Goal: Navigation & Orientation: Find specific page/section

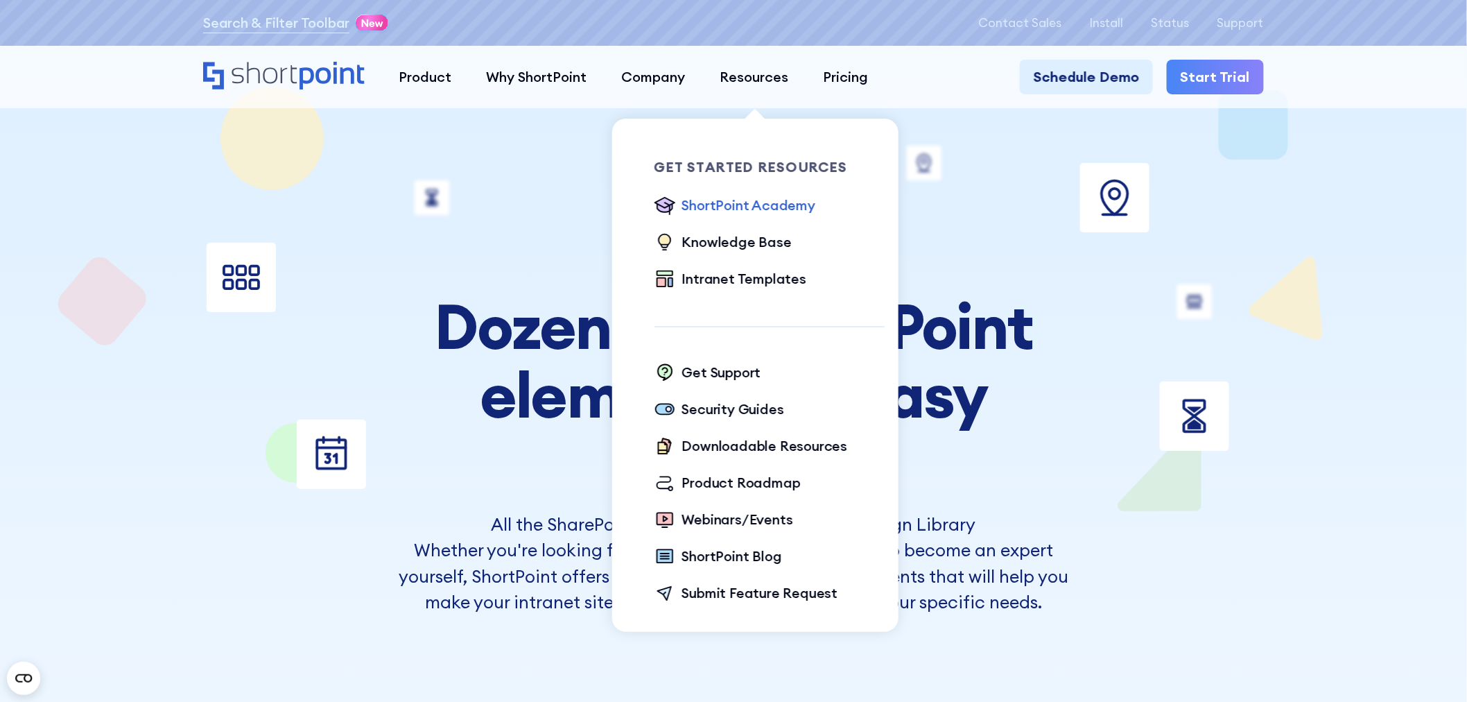
click at [749, 206] on div "ShortPoint Academy" at bounding box center [748, 205] width 133 height 21
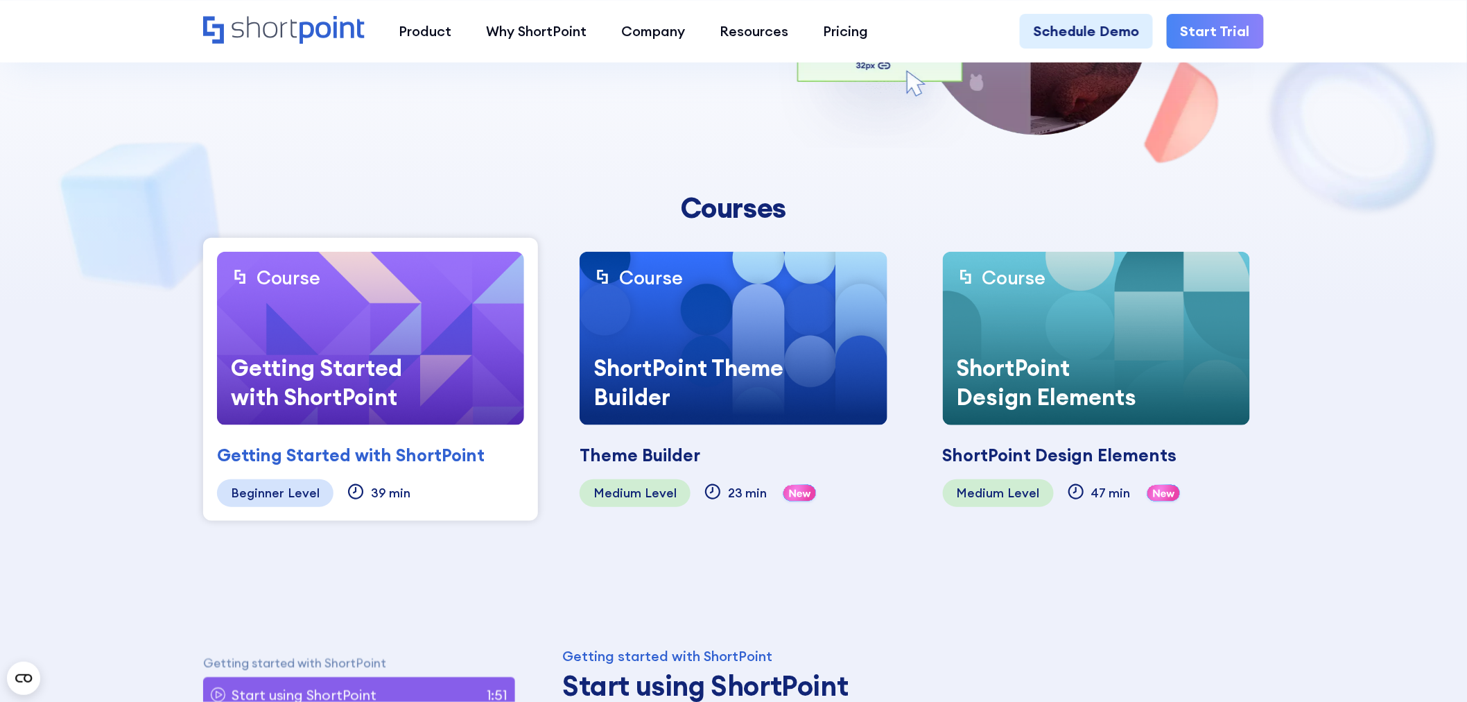
scroll to position [309, 0]
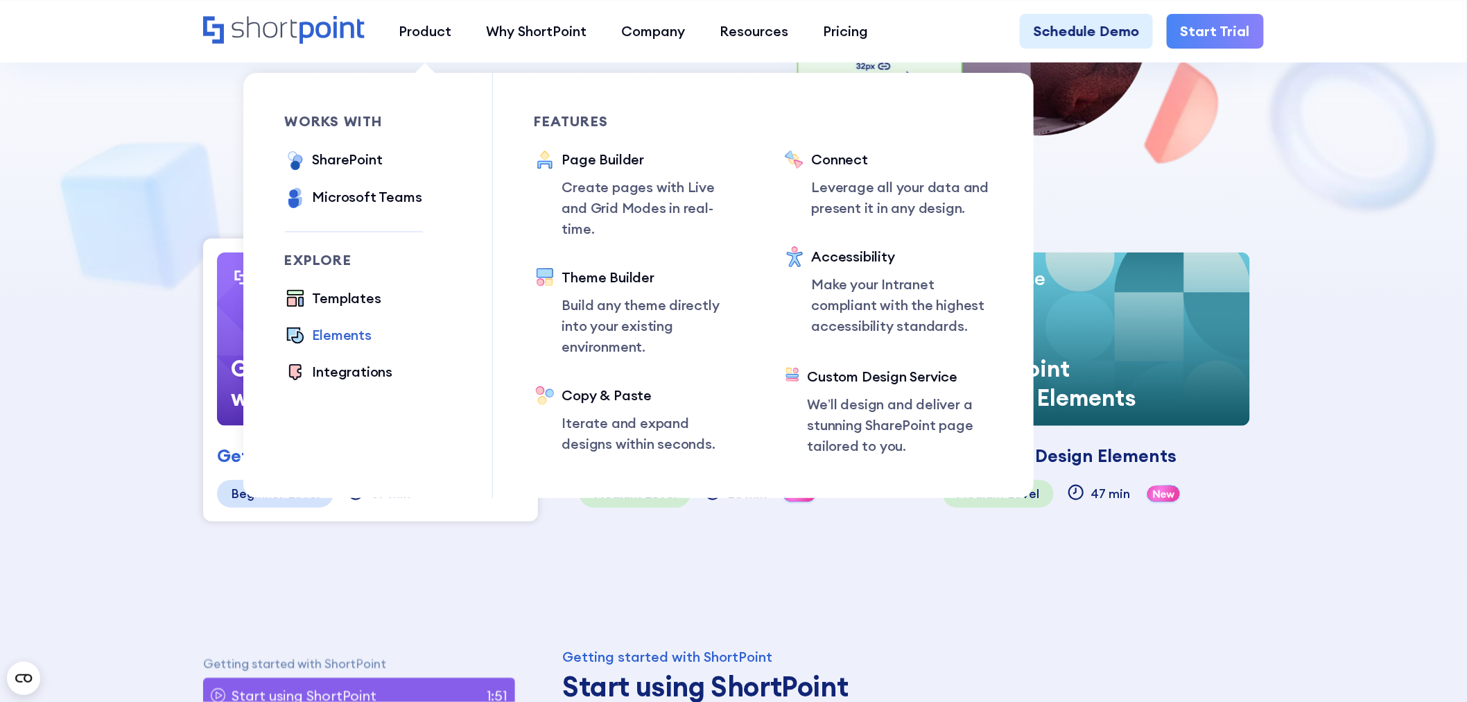
click at [345, 336] on div "Elements" at bounding box center [342, 335] width 59 height 21
